Goal: Check status: Check status

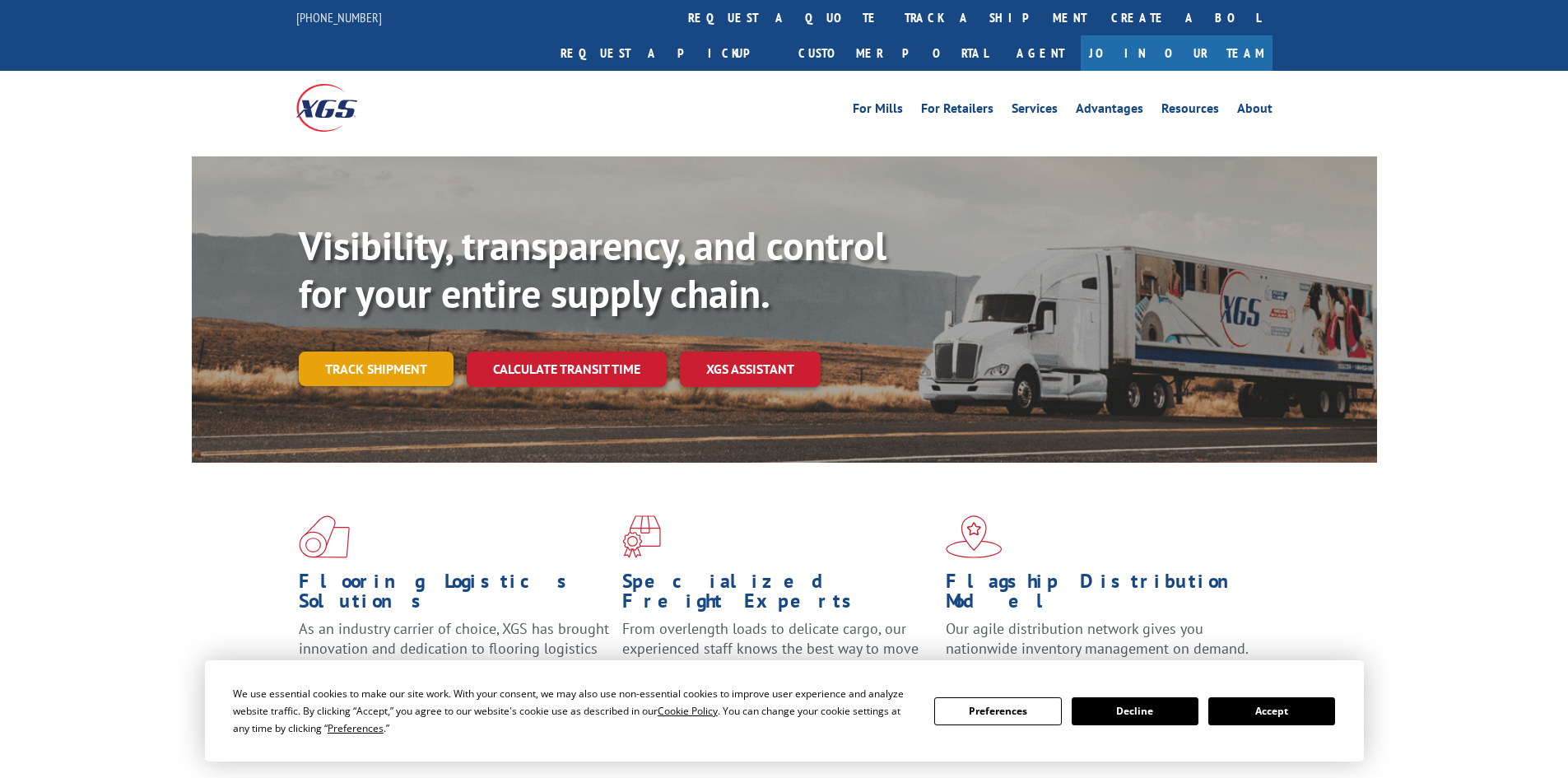
click at [422, 351] on link "Track shipment" at bounding box center [376, 368] width 154 height 34
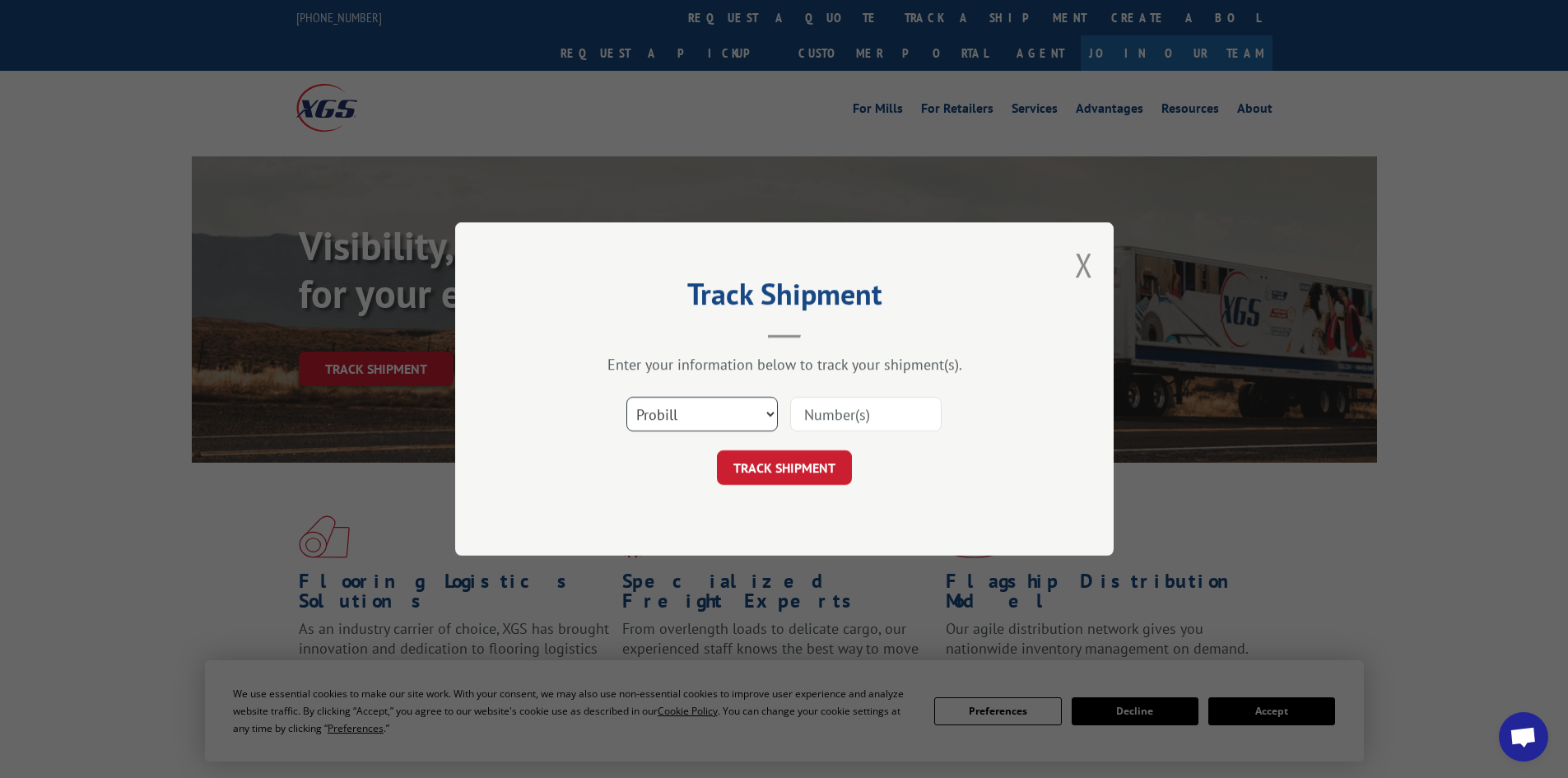
click at [683, 417] on select "Select category... Probill BOL PO" at bounding box center [701, 413] width 151 height 34
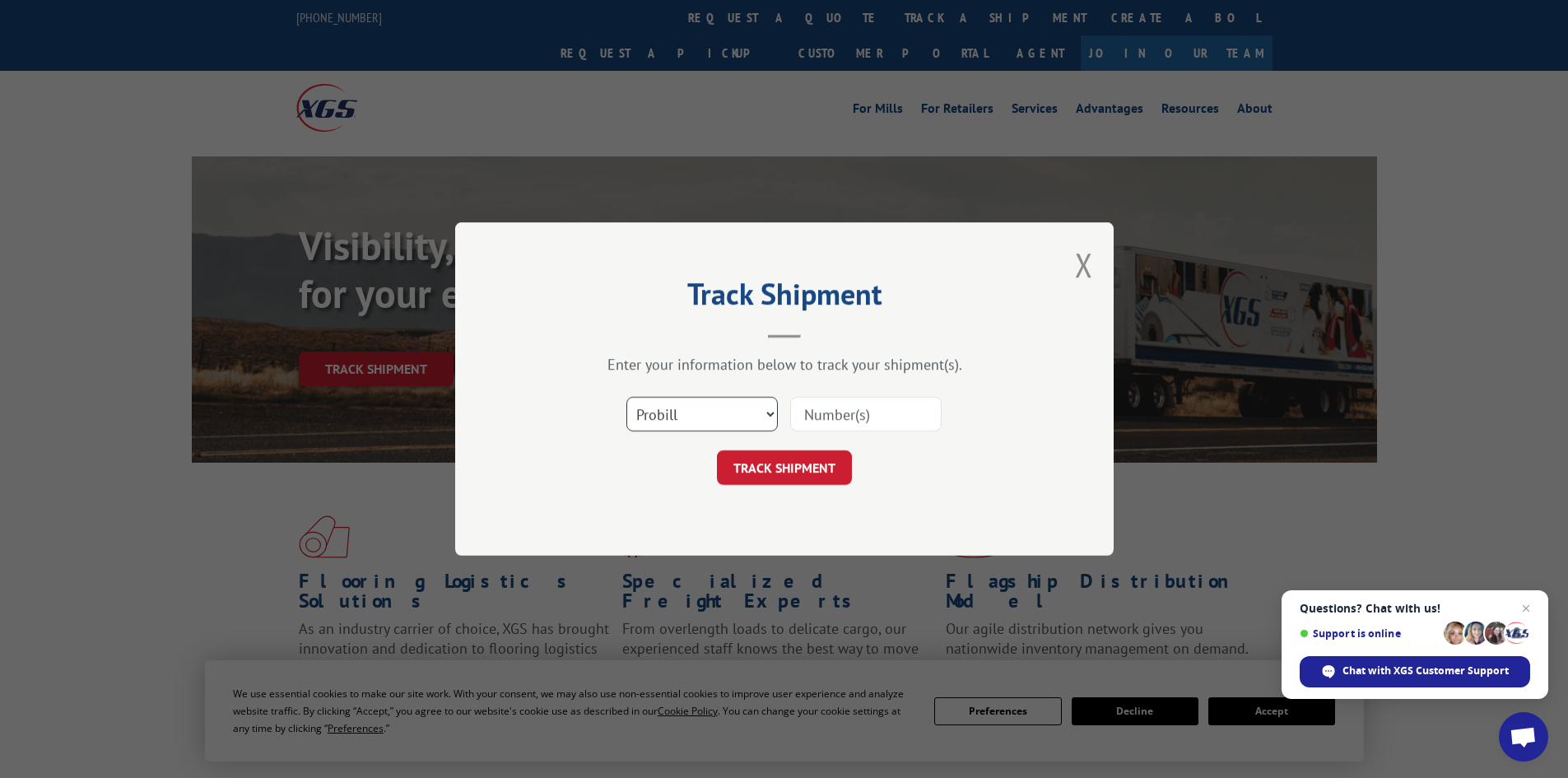
select select "po"
click at [626, 396] on select "Select category... Probill BOL PO" at bounding box center [701, 413] width 151 height 34
click at [828, 414] on input at bounding box center [865, 413] width 151 height 34
paste input "83507734"
type input "83507734"
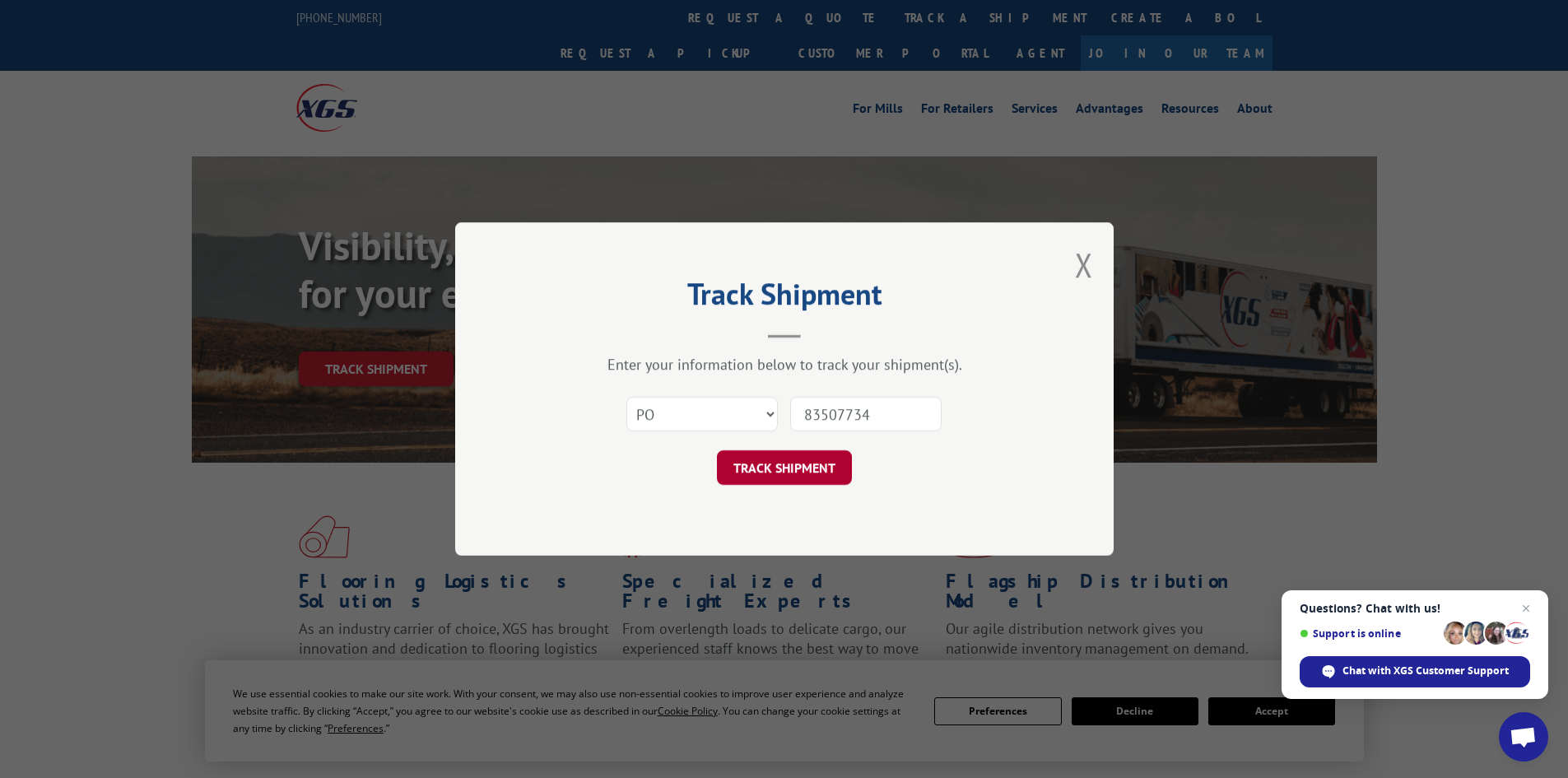
click at [831, 464] on button "TRACK SHIPMENT" at bounding box center [784, 467] width 135 height 34
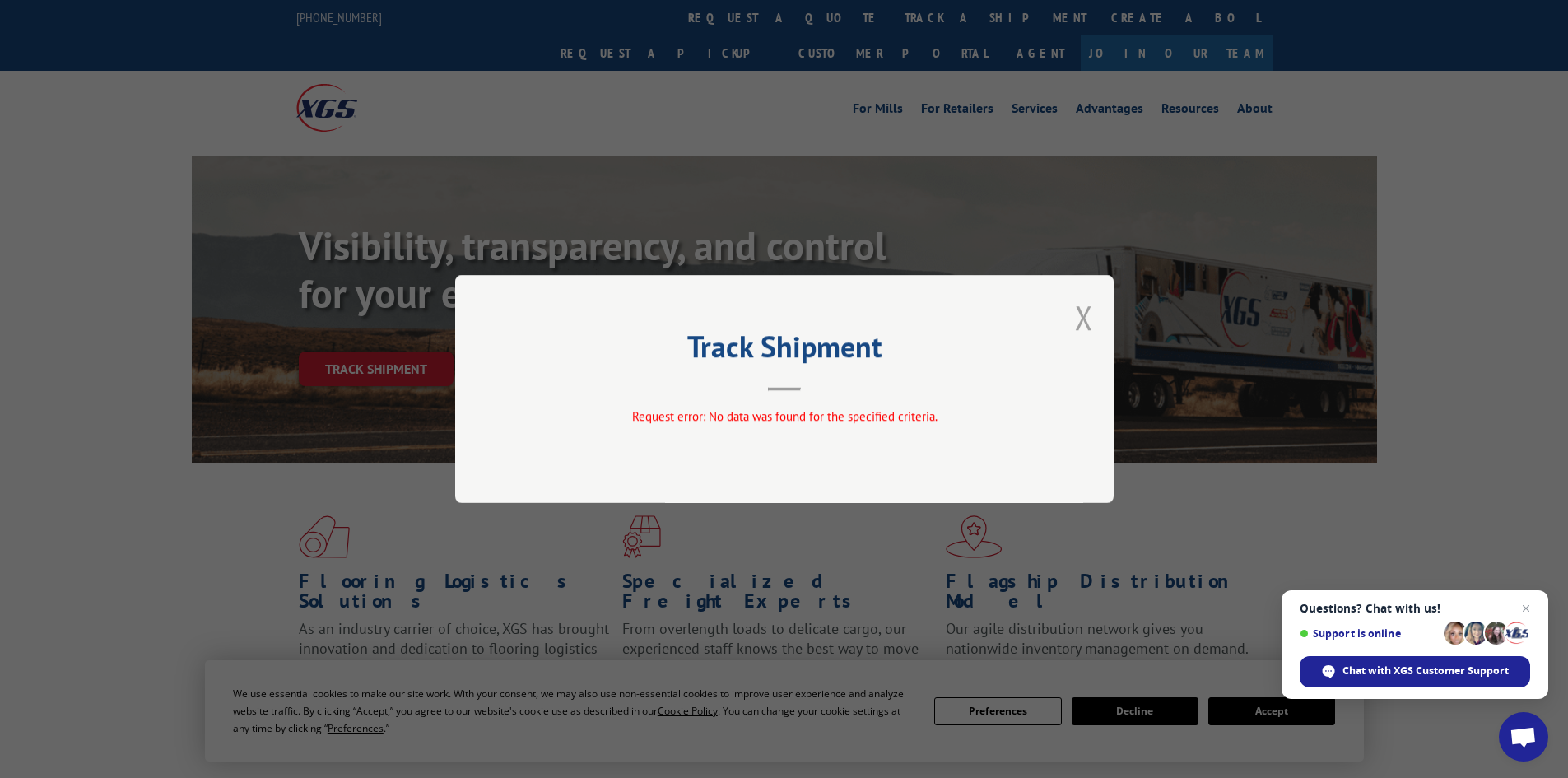
click at [1088, 313] on button "Close modal" at bounding box center [1084, 317] width 19 height 44
